Goal: Transaction & Acquisition: Subscribe to service/newsletter

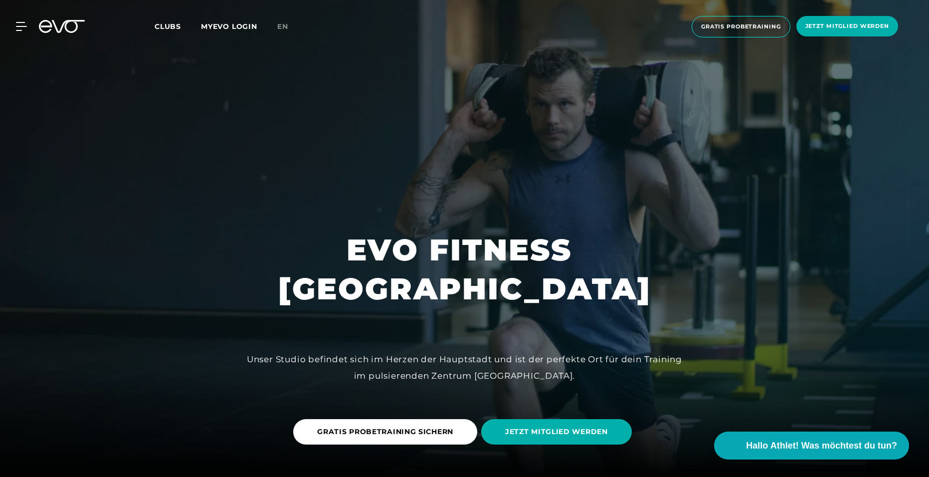
click at [275, 24] on div "Clubs MYEVO LOGIN" at bounding box center [216, 26] width 123 height 11
click at [277, 25] on link "en" at bounding box center [288, 26] width 23 height 11
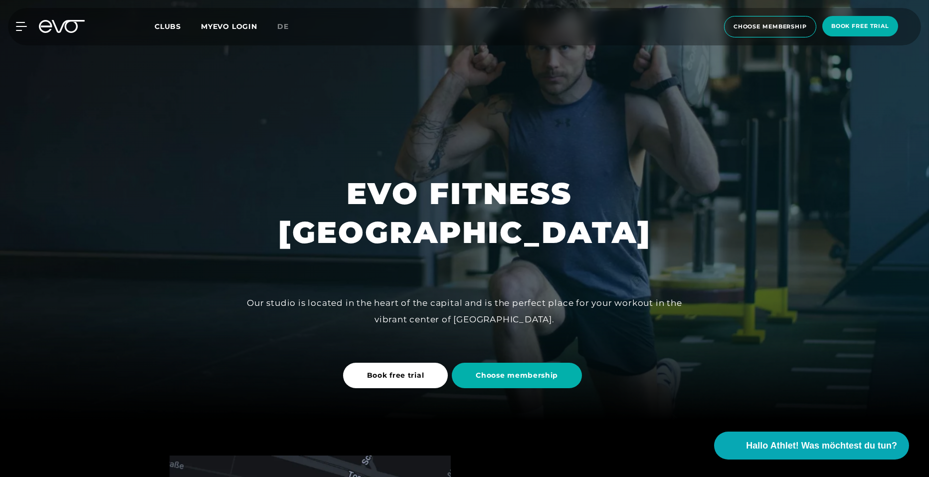
scroll to position [100, 0]
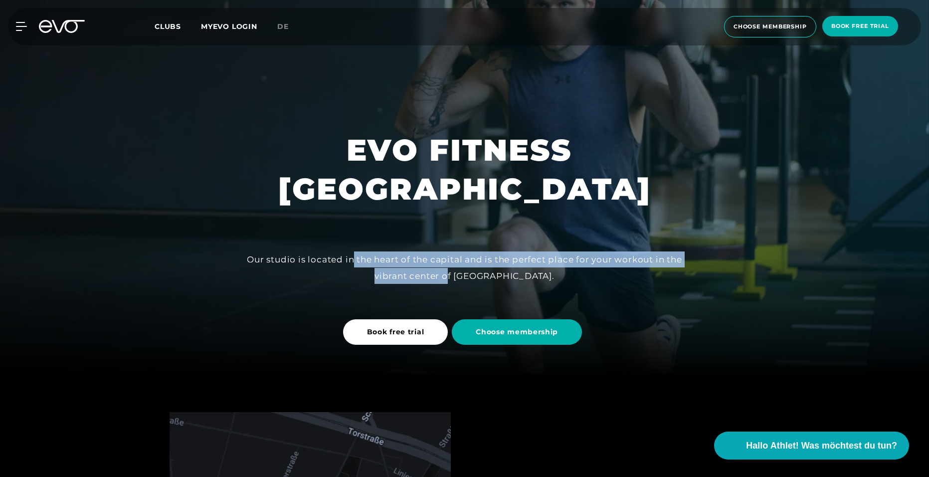
drag, startPoint x: 359, startPoint y: 259, endPoint x: 486, endPoint y: 276, distance: 128.4
click at [486, 276] on div "Our studio is located in the heart of the capital and is the perfect place for …" at bounding box center [464, 267] width 449 height 32
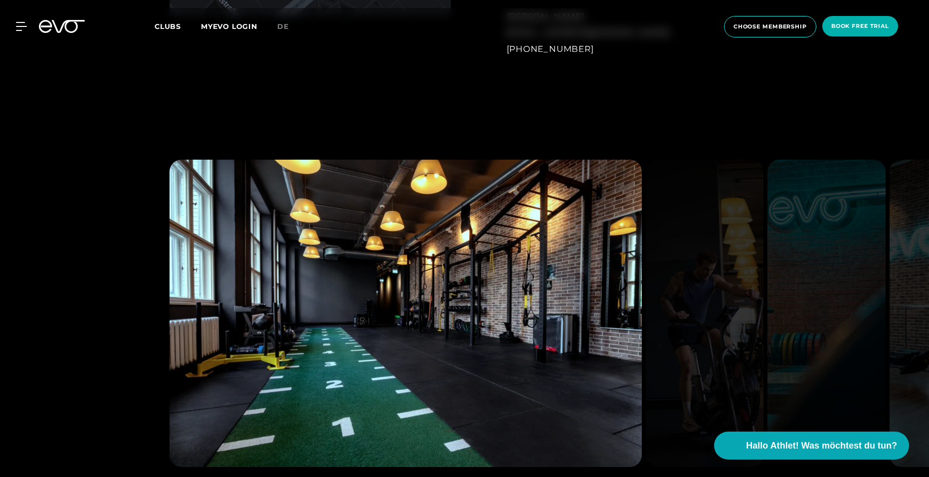
scroll to position [997, 0]
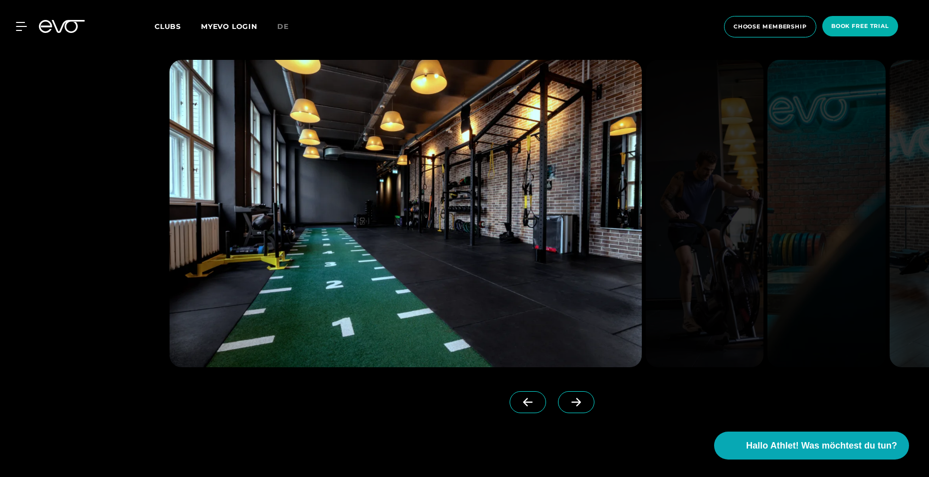
click at [568, 408] on span at bounding box center [576, 402] width 36 height 22
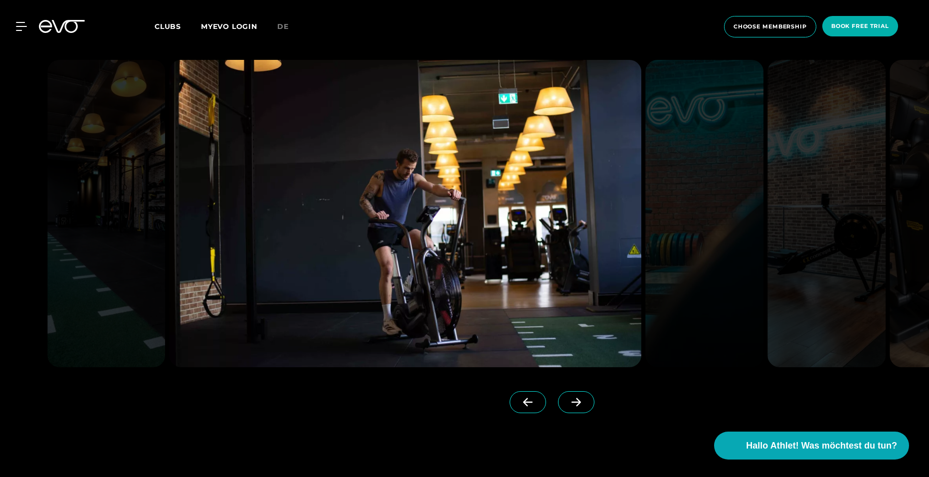
click at [568, 405] on icon at bounding box center [576, 401] width 17 height 9
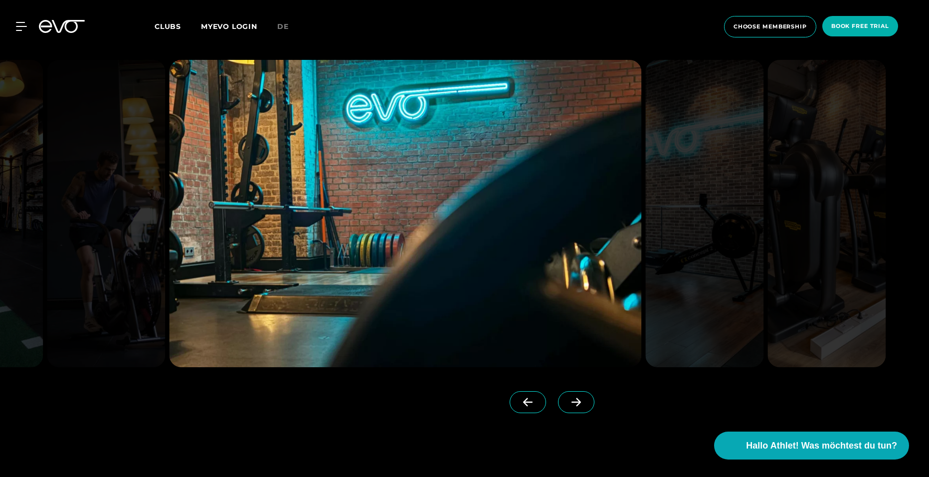
click at [568, 405] on icon at bounding box center [576, 401] width 17 height 9
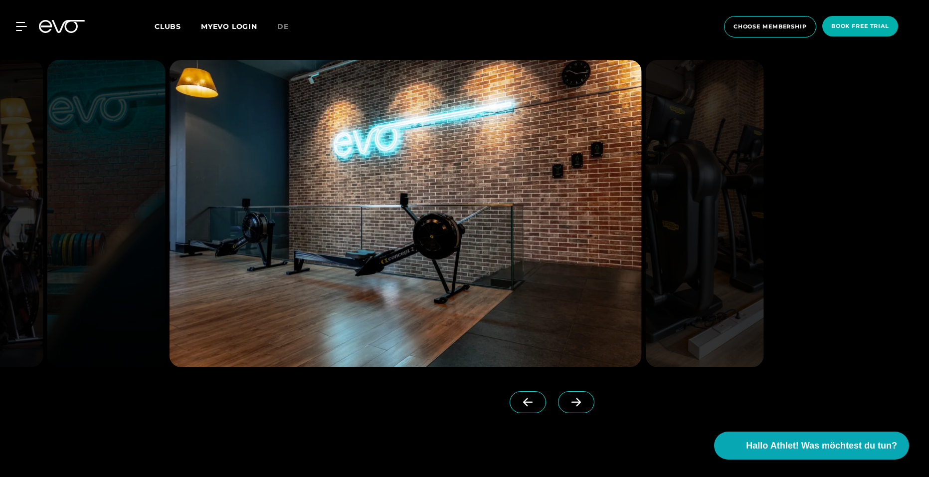
click at [568, 405] on icon at bounding box center [576, 401] width 17 height 9
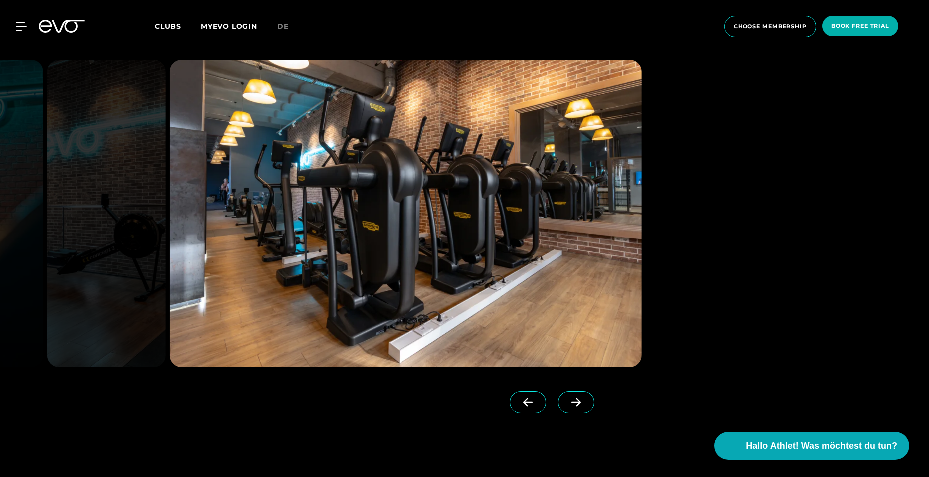
click at [568, 405] on icon at bounding box center [576, 401] width 17 height 9
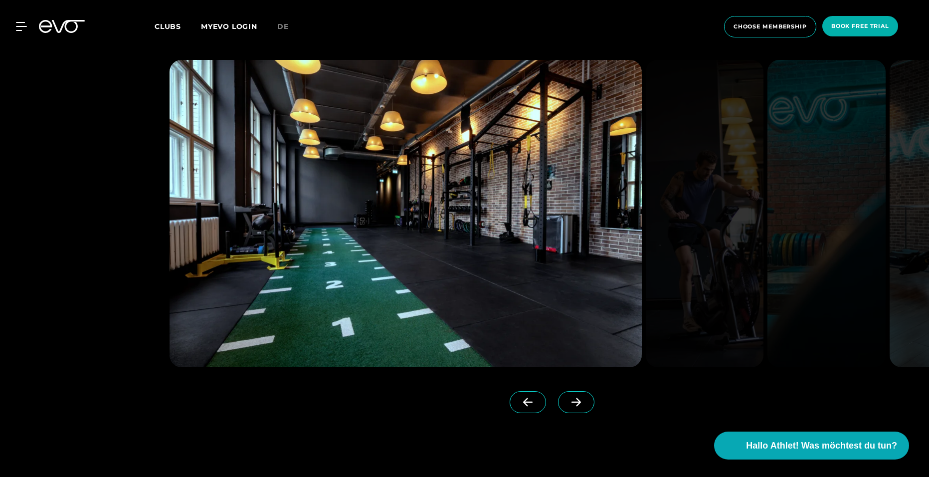
drag, startPoint x: 568, startPoint y: 405, endPoint x: 528, endPoint y: 406, distance: 39.4
click at [528, 406] on span at bounding box center [528, 402] width 36 height 22
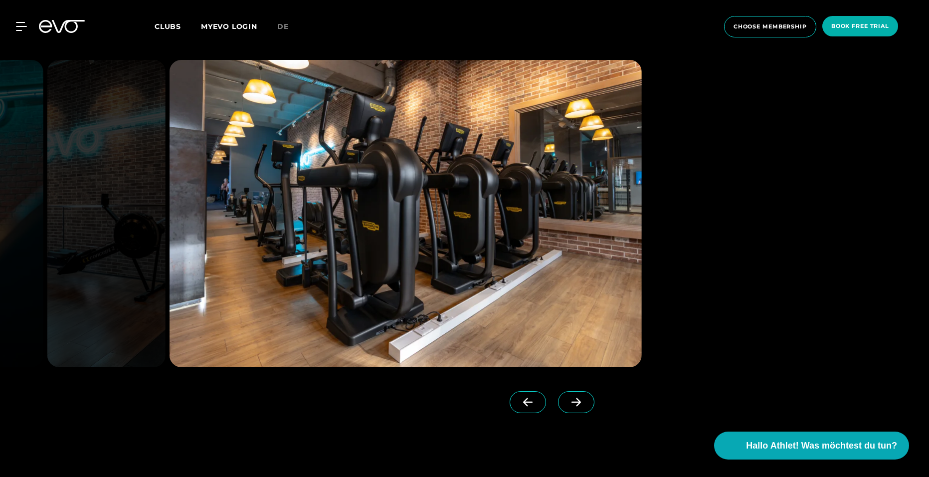
click at [568, 401] on icon at bounding box center [576, 401] width 17 height 9
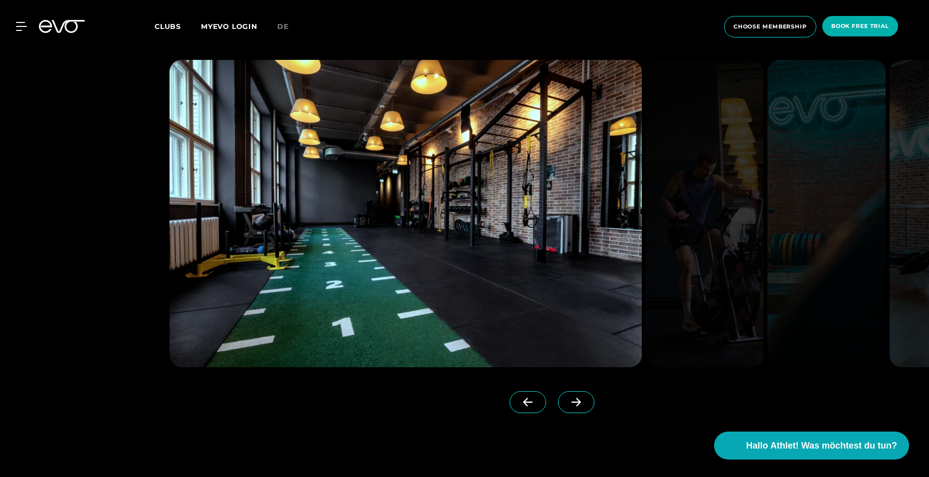
click at [568, 401] on icon at bounding box center [576, 401] width 17 height 9
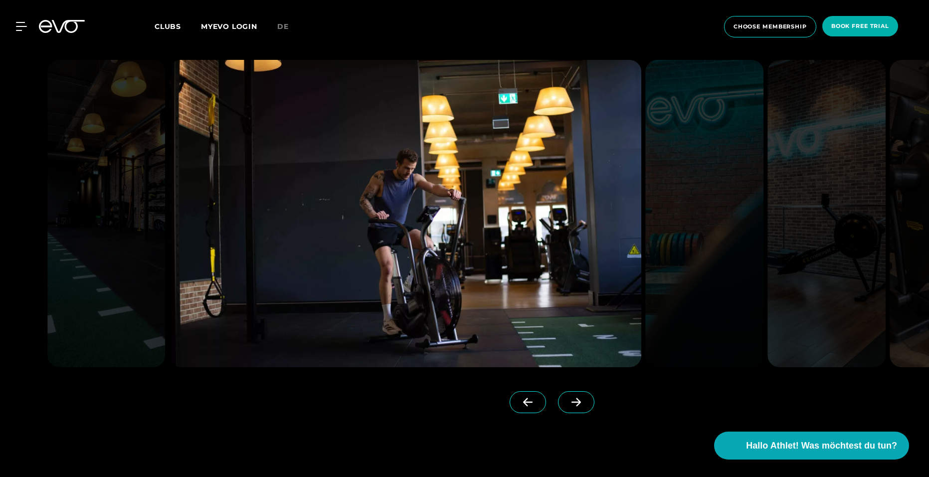
click at [568, 401] on icon at bounding box center [576, 401] width 17 height 9
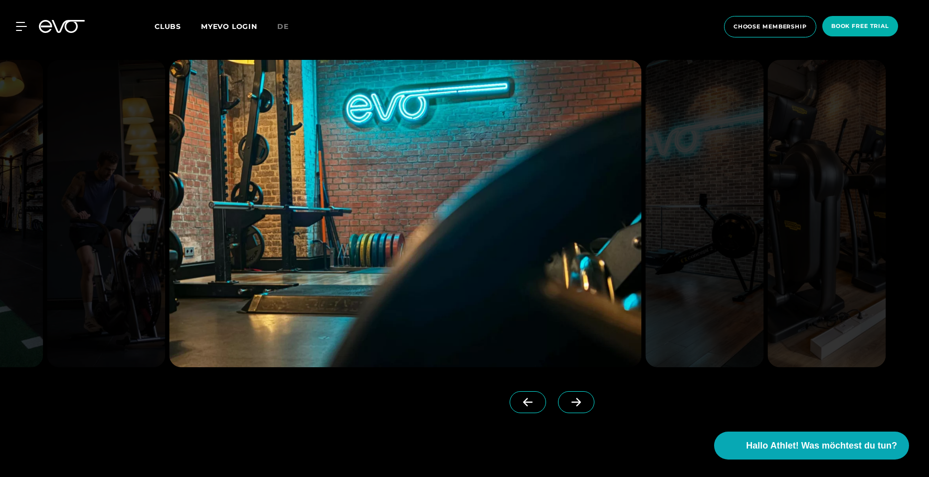
click at [568, 401] on icon at bounding box center [576, 401] width 17 height 9
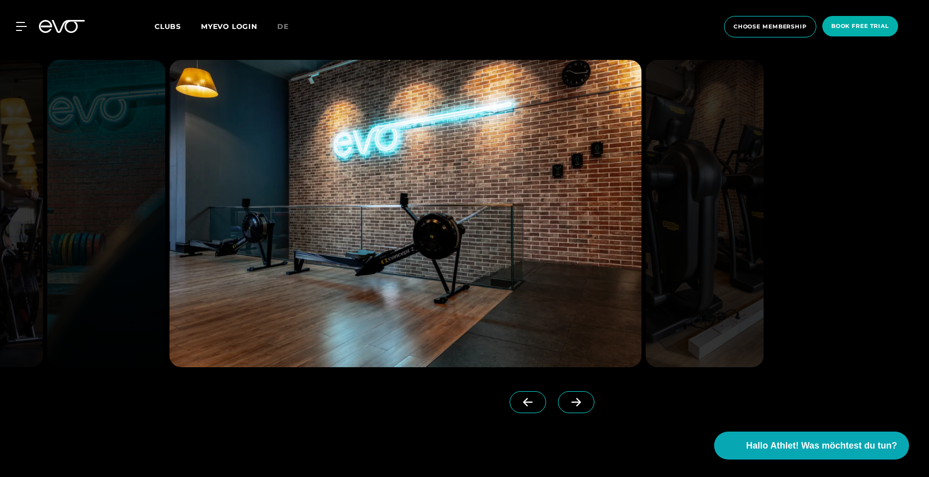
click at [568, 401] on icon at bounding box center [576, 401] width 17 height 9
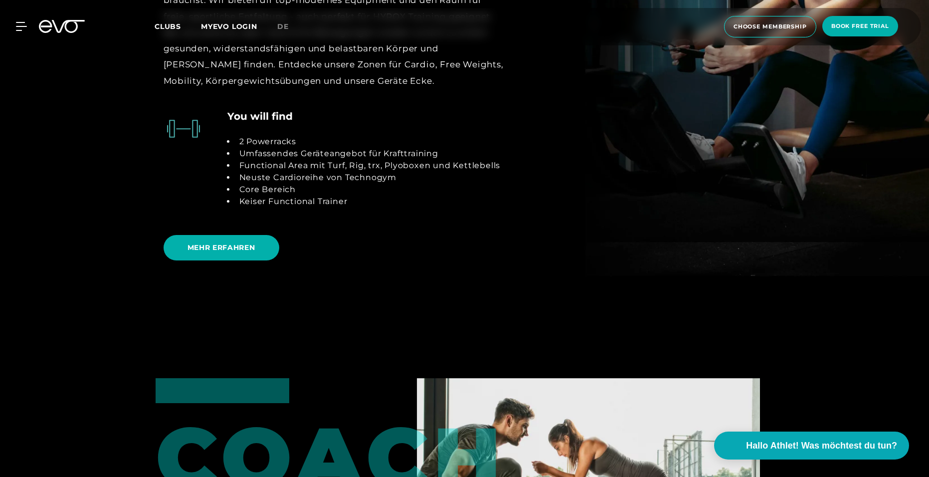
scroll to position [2244, 0]
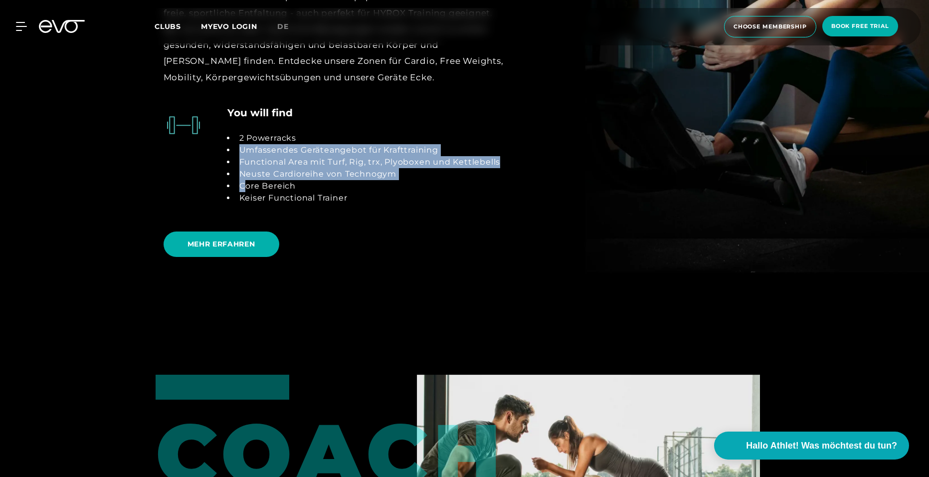
drag, startPoint x: 235, startPoint y: 153, endPoint x: 245, endPoint y: 189, distance: 37.4
click at [245, 189] on ul "2 Powerracks Umfassendes Geräteangebot für Krafttraining Functional Area mit Tu…" at bounding box center [363, 168] width 273 height 72
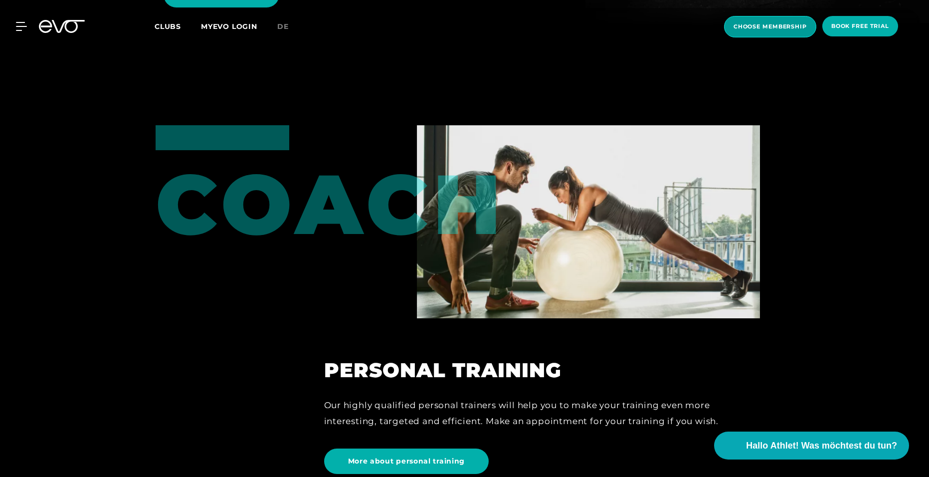
click at [779, 31] on span "choose membership" at bounding box center [770, 26] width 92 height 21
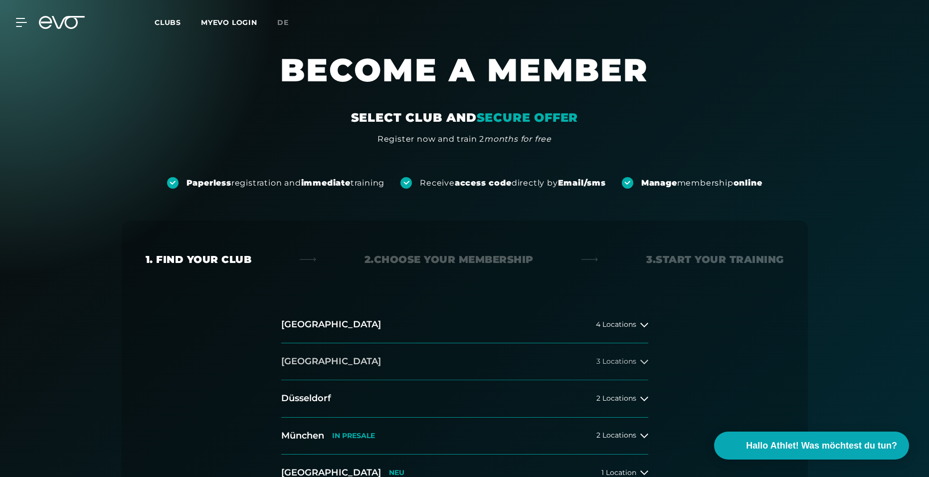
click at [468, 361] on button "[GEOGRAPHIC_DATA] 3 Locations" at bounding box center [464, 361] width 367 height 37
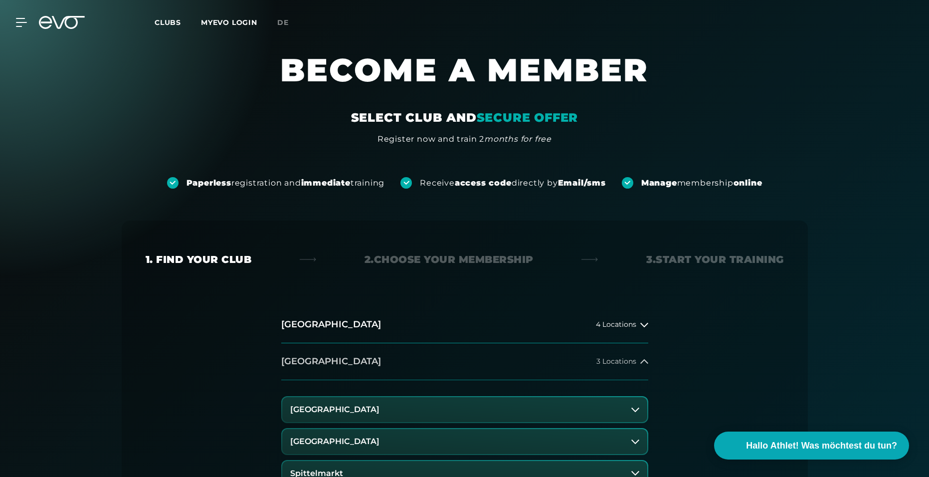
click at [625, 361] on span "3 Locations" at bounding box center [616, 361] width 40 height 7
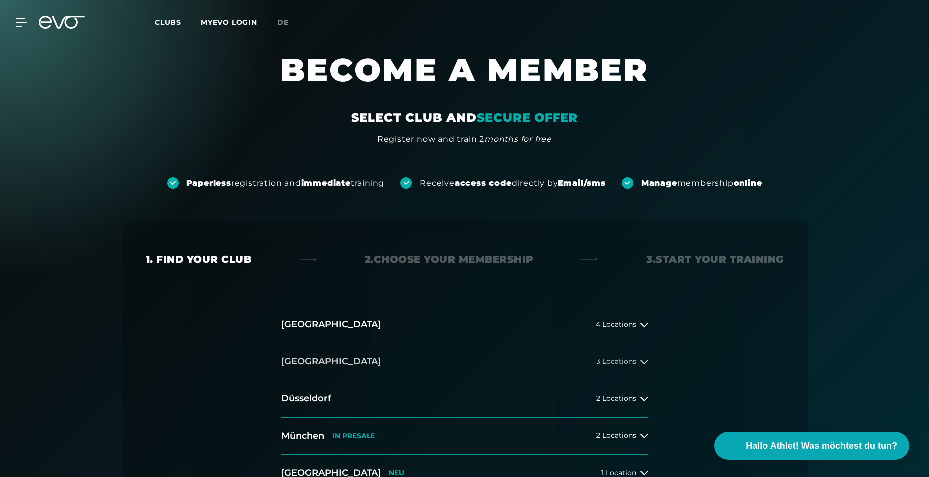
click at [625, 361] on span "3 Locations" at bounding box center [616, 361] width 40 height 7
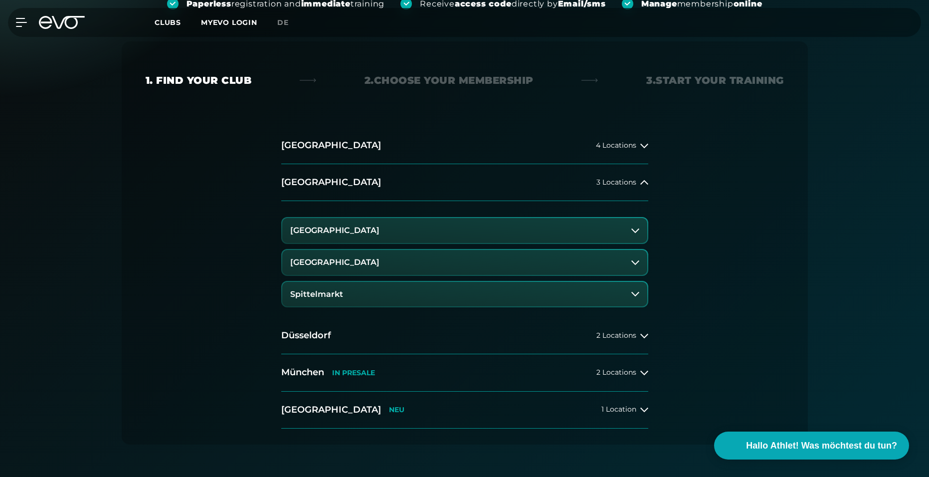
scroll to position [199, 0]
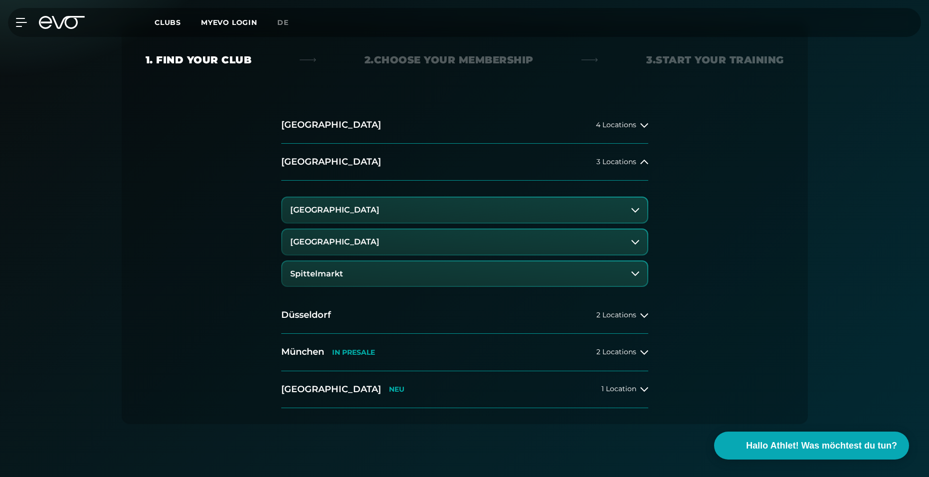
click at [345, 214] on h3 "[GEOGRAPHIC_DATA]" at bounding box center [334, 209] width 89 height 9
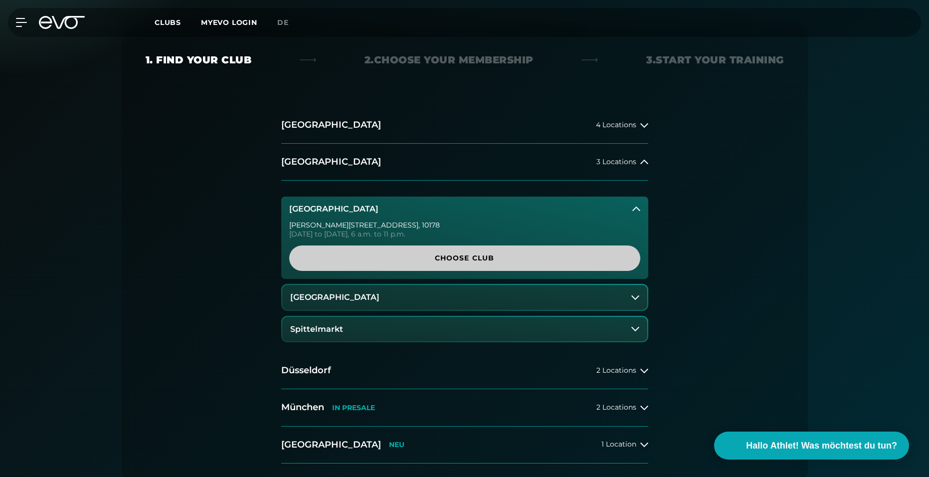
click at [360, 254] on span "Choose Club" at bounding box center [464, 258] width 303 height 10
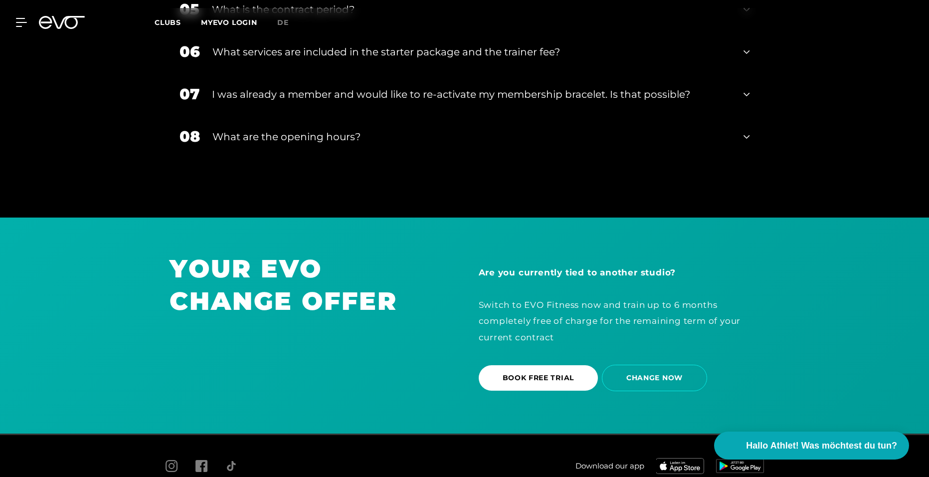
scroll to position [2060, 0]
